Goal: Information Seeking & Learning: Learn about a topic

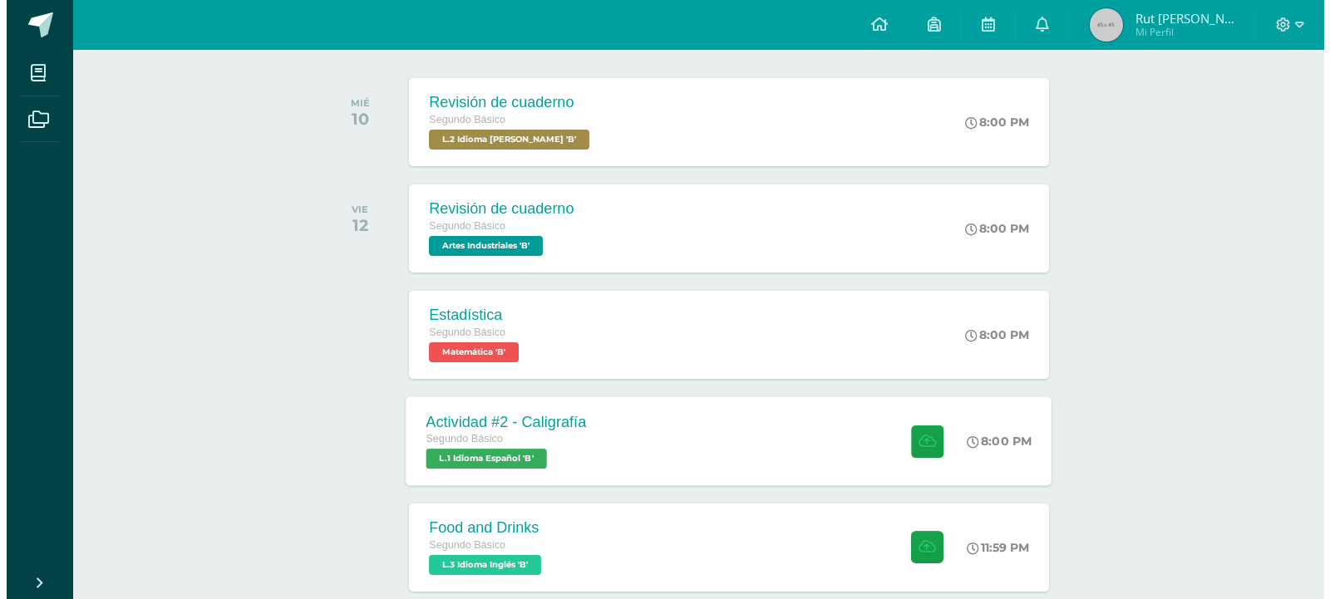
scroll to position [249, 0]
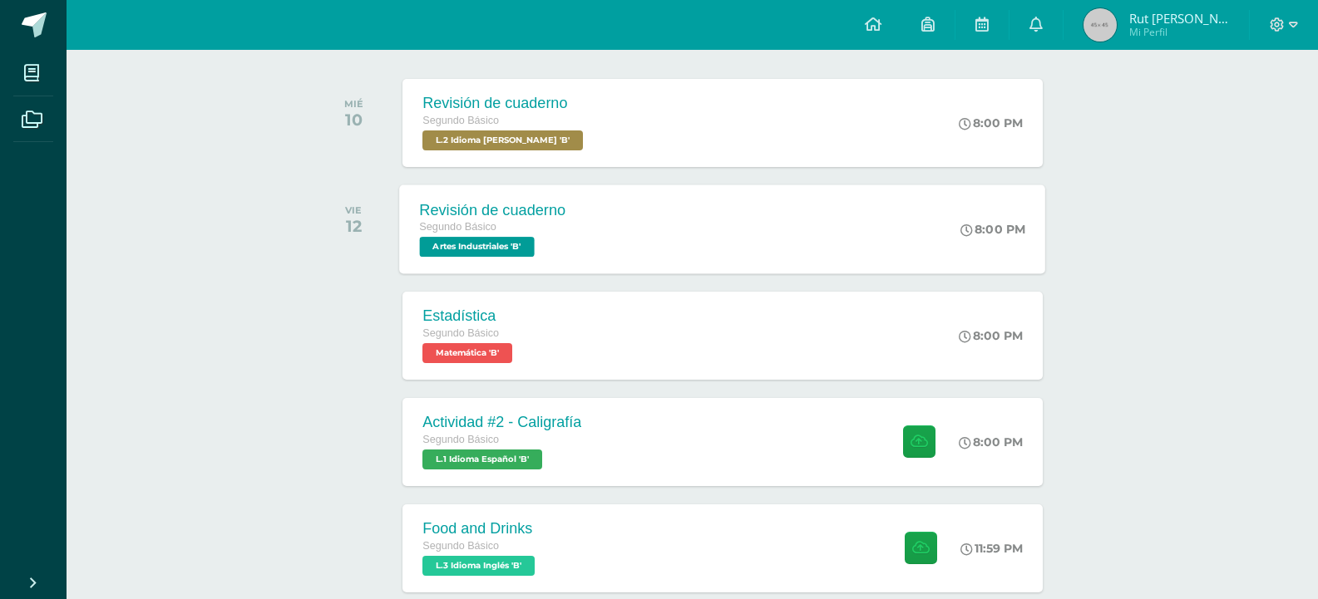
click at [664, 242] on div "Revisión de cuaderno Segundo Básico Artes Industriales 'B' 8:00 PM Revisión de …" at bounding box center [723, 229] width 646 height 89
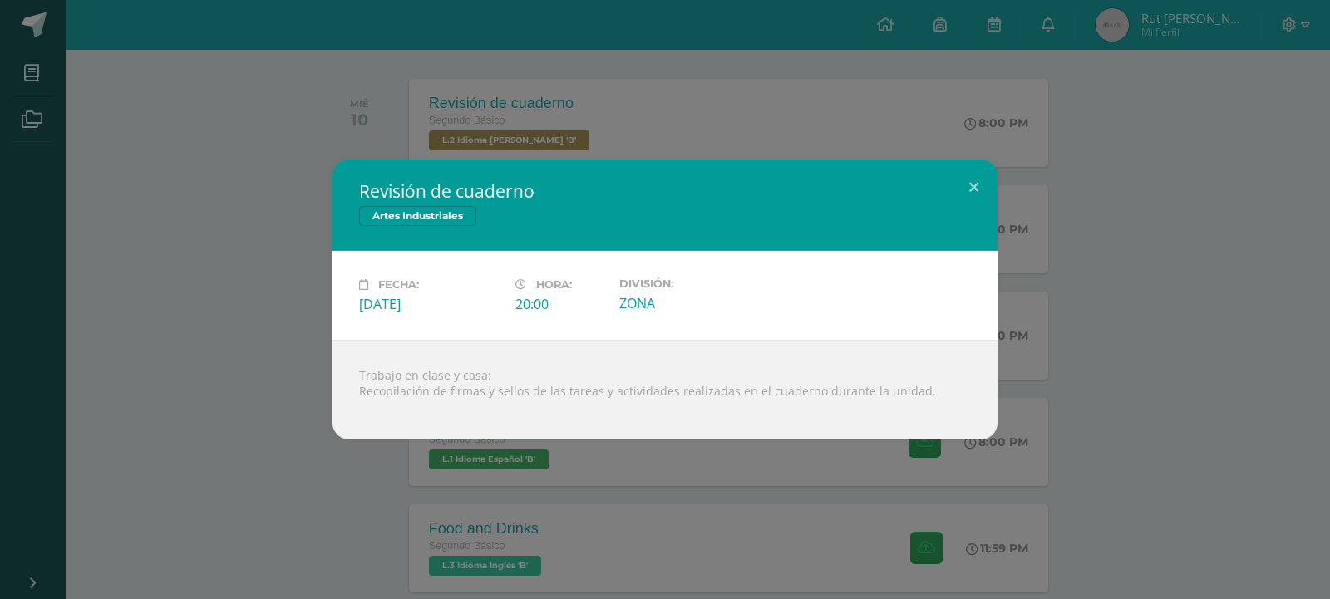
click at [1198, 309] on div "Revisión de cuaderno Artes Industriales Fecha: [DATE] Hora: 20:00 División:" at bounding box center [665, 300] width 1317 height 280
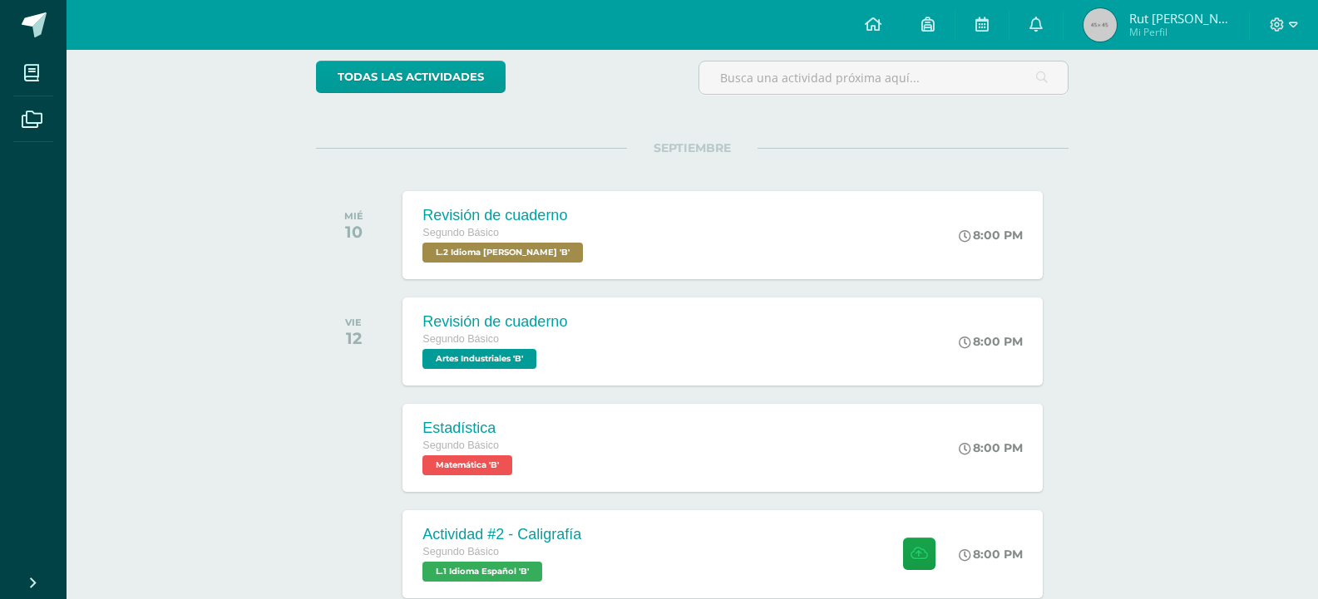
scroll to position [0, 0]
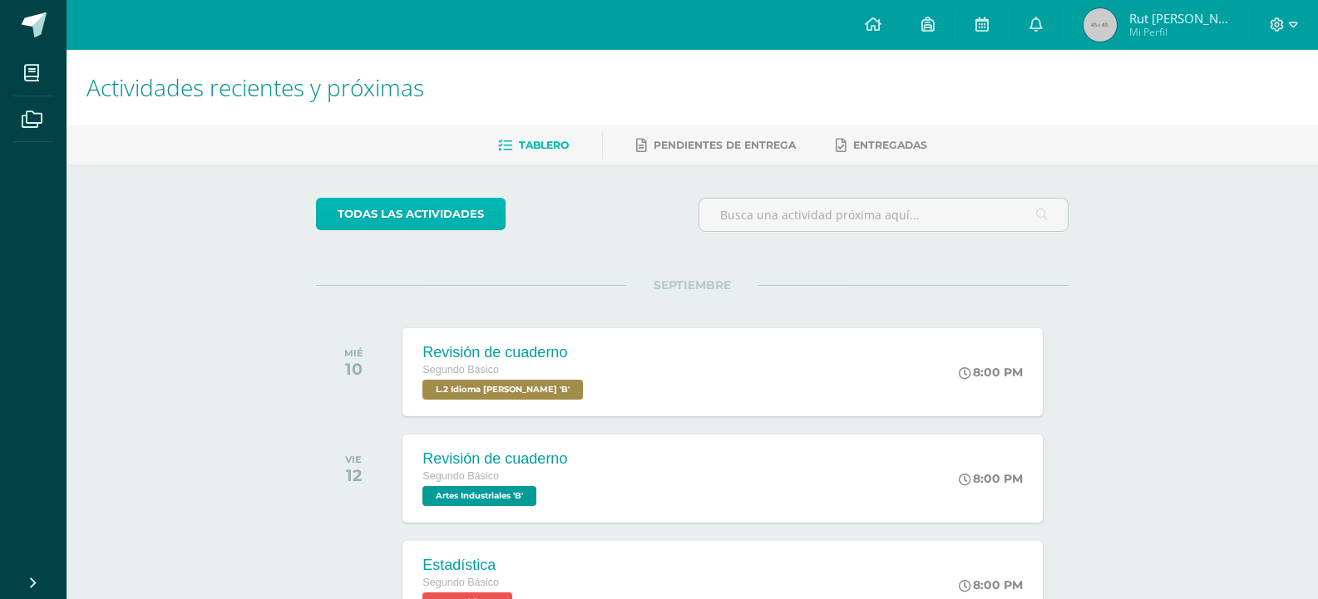
click at [387, 203] on link "todas las Actividades" at bounding box center [411, 214] width 190 height 32
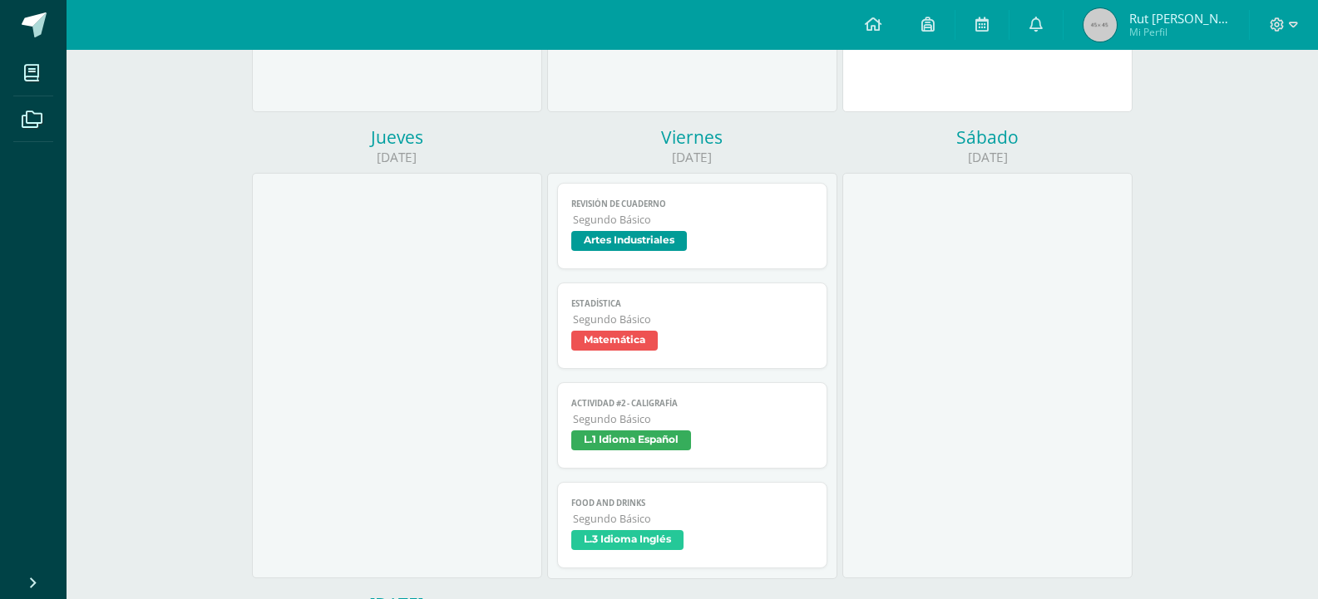
scroll to position [665, 0]
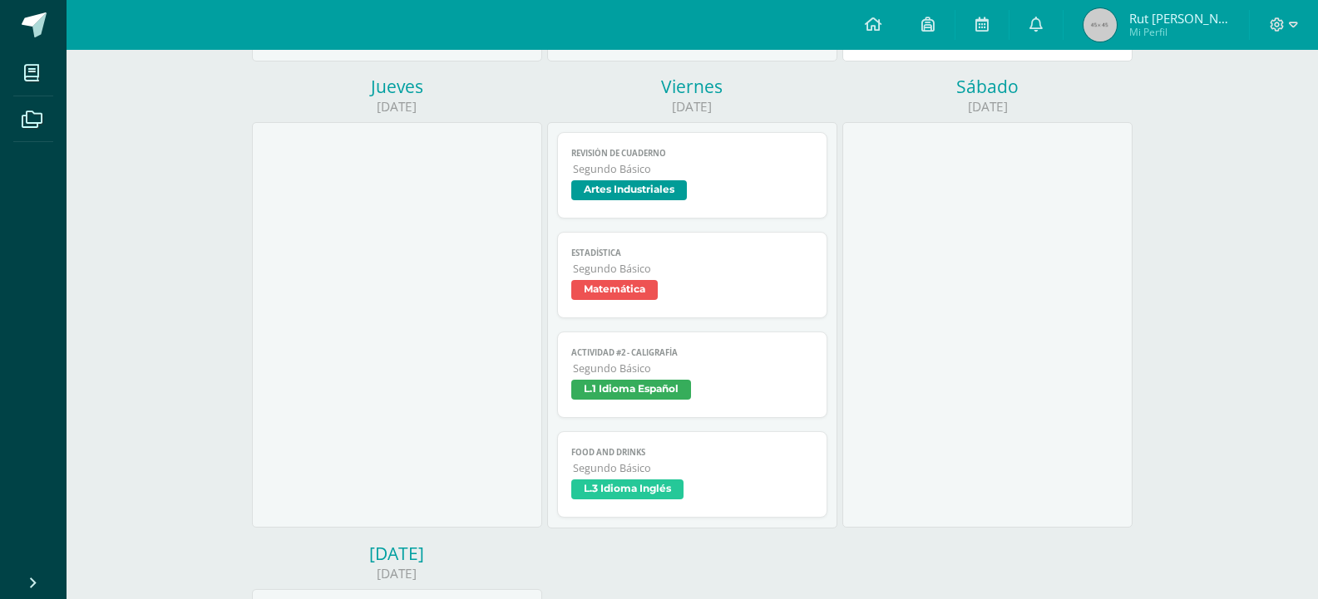
click at [724, 191] on span "Artes Industriales" at bounding box center [692, 192] width 242 height 24
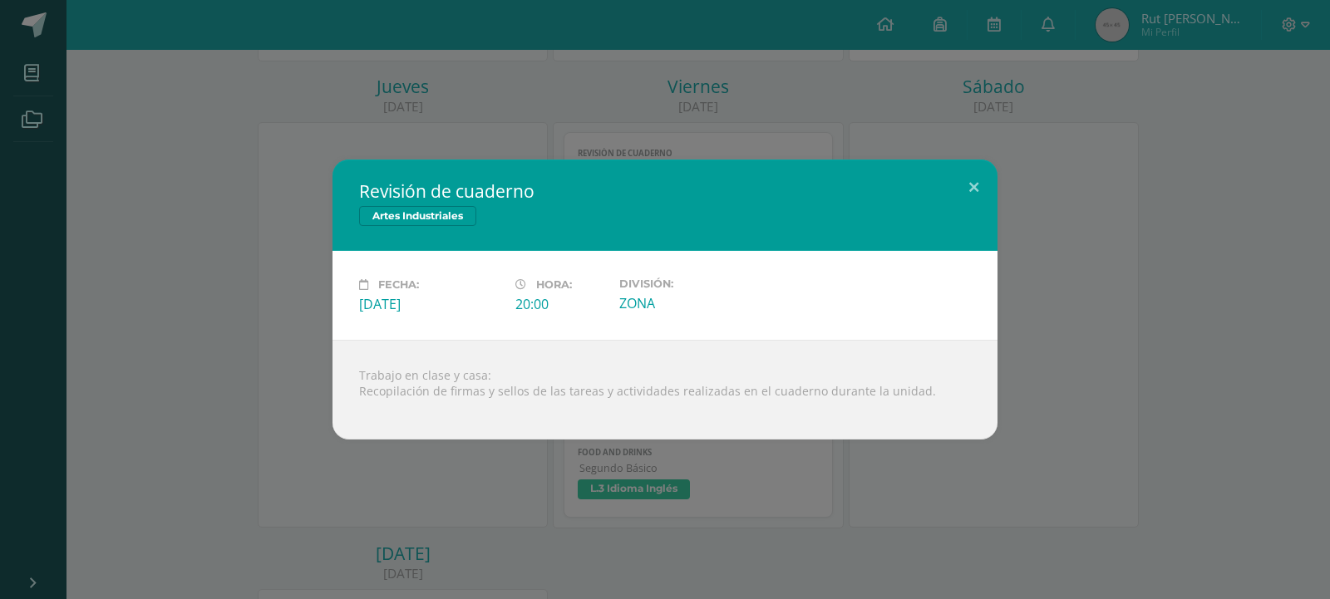
click at [1119, 191] on div "Revisión de cuaderno Artes Industriales Fecha: Viernes 12 de Septiembre Hora: 2…" at bounding box center [665, 300] width 1317 height 280
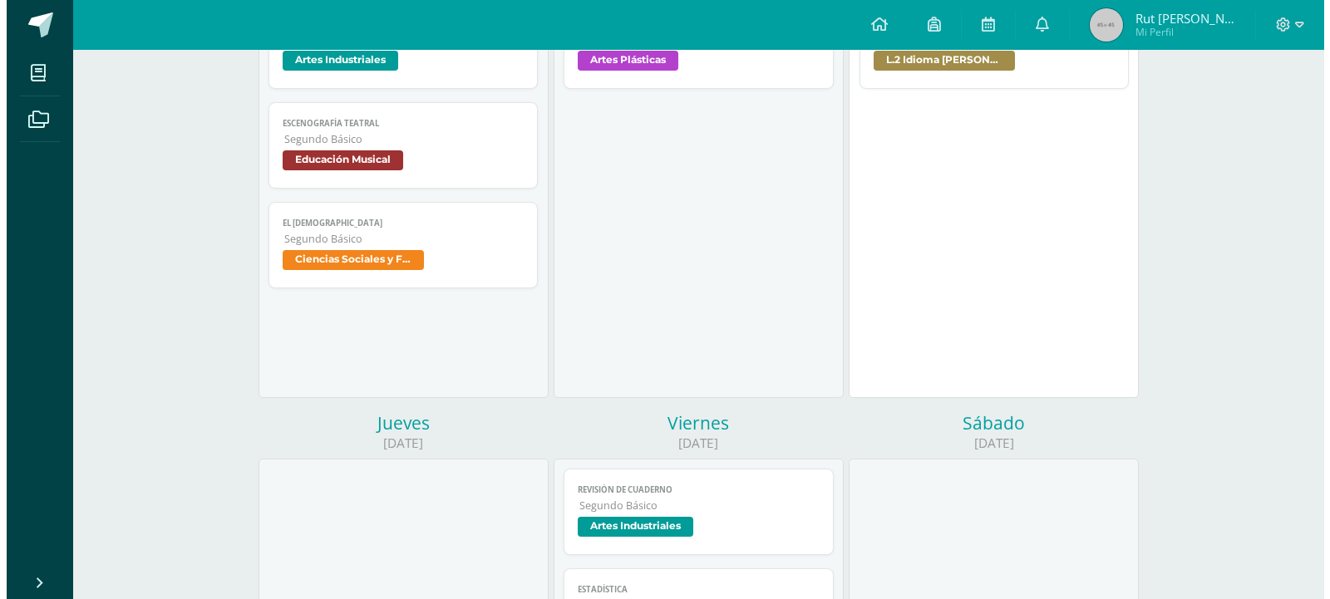
scroll to position [249, 0]
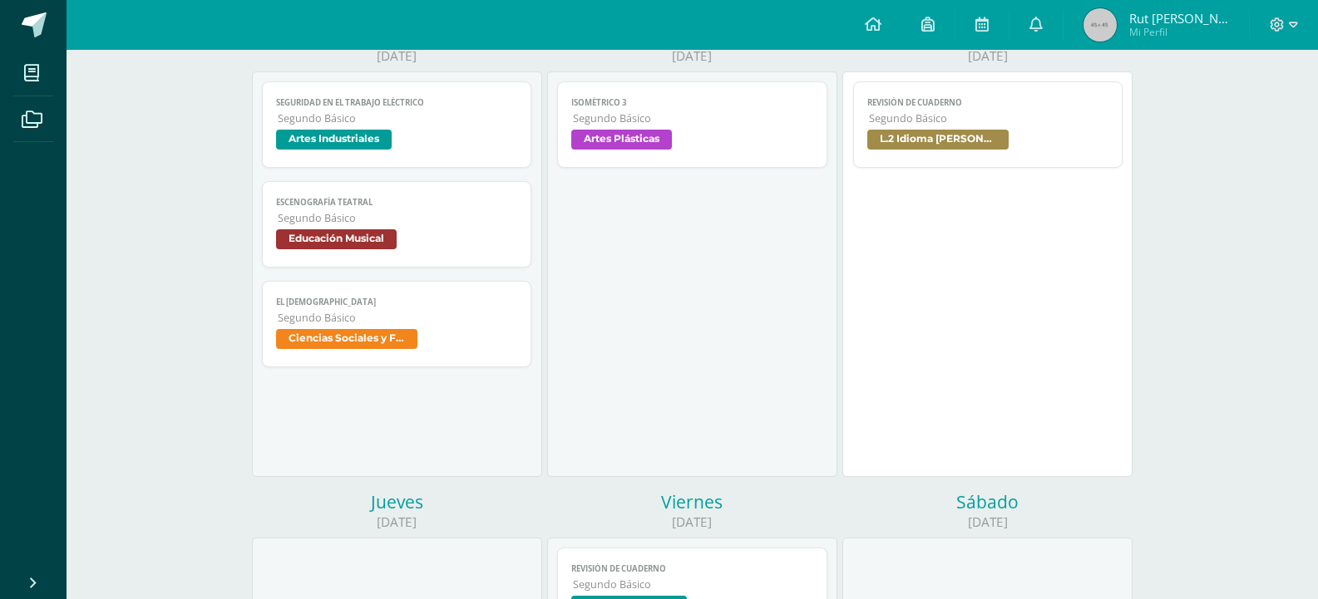
click at [391, 146] on span "Artes Industriales" at bounding box center [334, 140] width 116 height 20
